Goal: Task Accomplishment & Management: Manage account settings

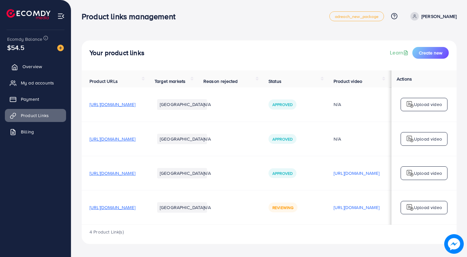
scroll to position [1, 0]
click at [49, 65] on link "Overview" at bounding box center [35, 66] width 61 height 13
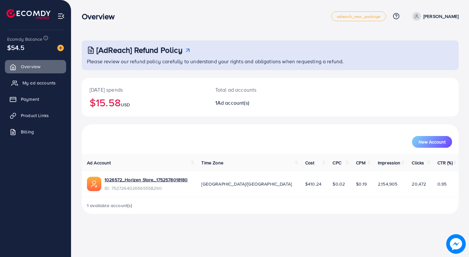
click at [41, 84] on span "My ad accounts" at bounding box center [38, 82] width 33 height 7
